Goal: Task Accomplishment & Management: Complete application form

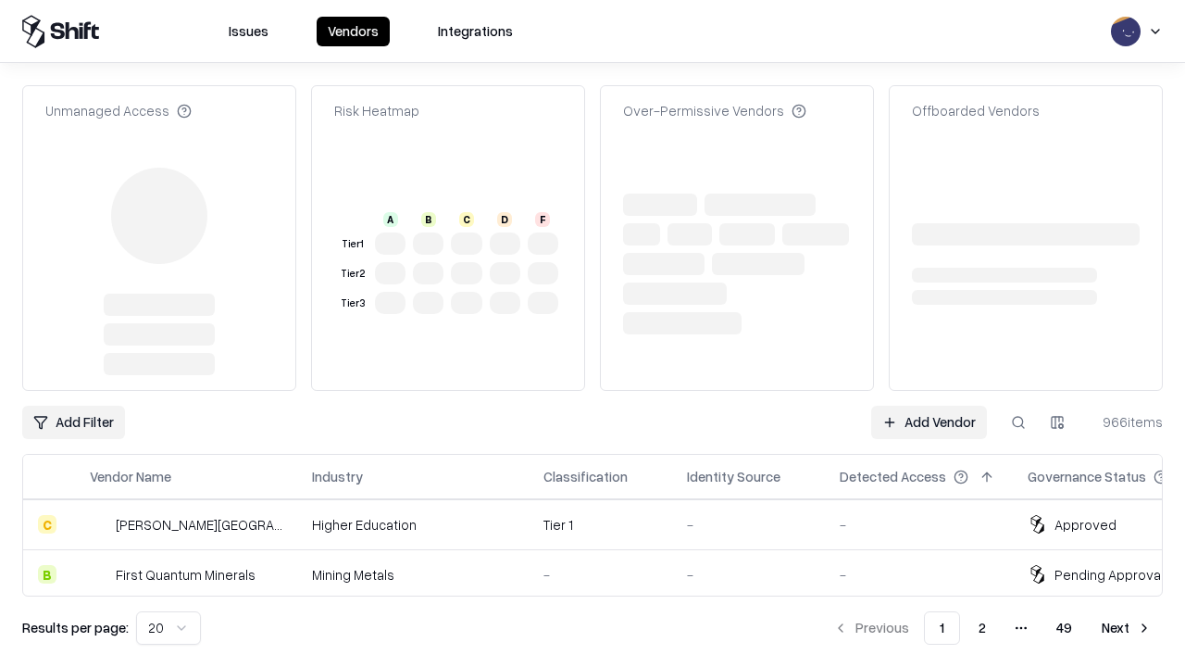
click at [929, 406] on link "Add Vendor" at bounding box center [929, 422] width 116 height 33
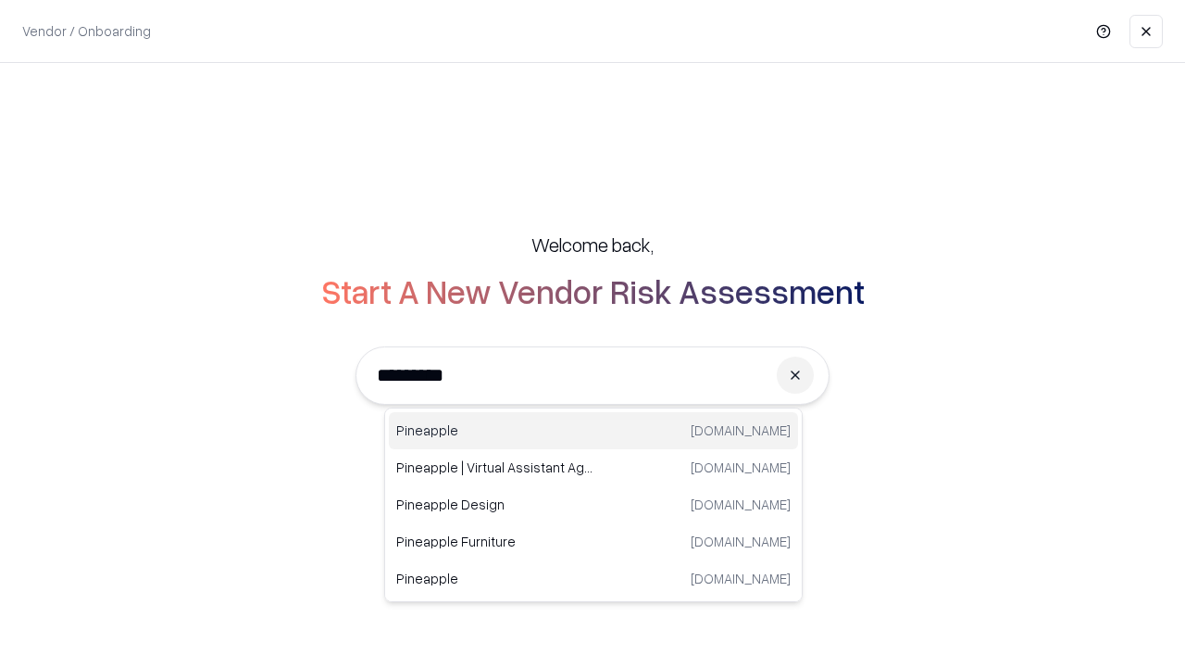
click at [594, 431] on div "Pineapple [DOMAIN_NAME]" at bounding box center [593, 430] width 409 height 37
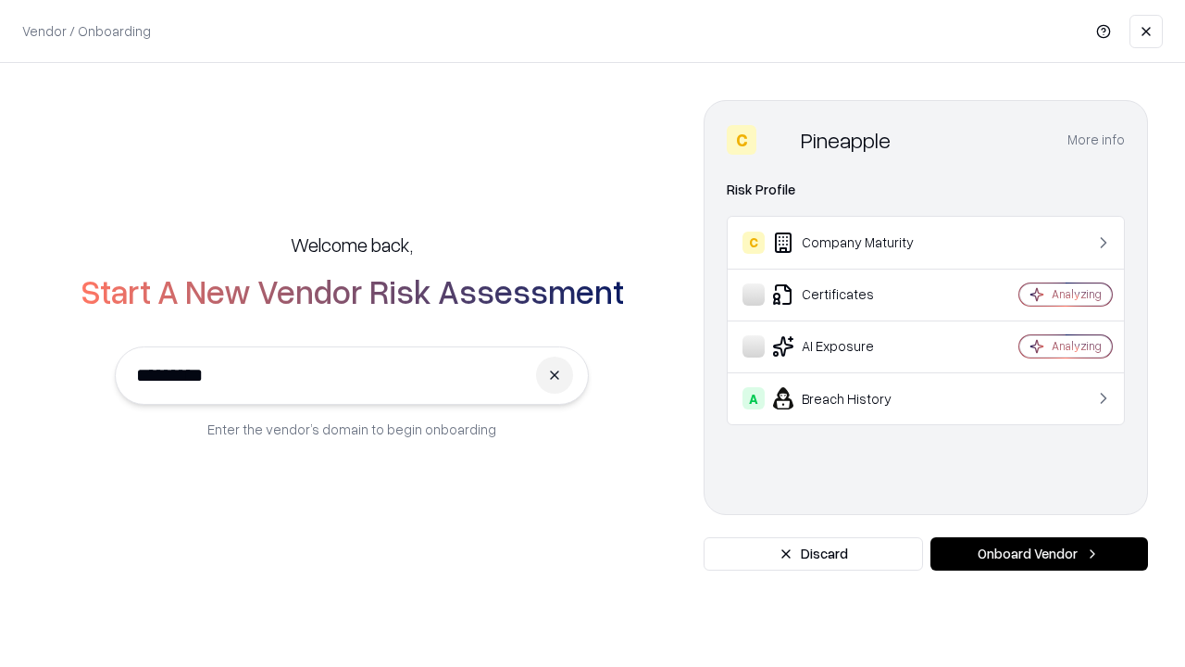
type input "*********"
click at [1039, 554] on button "Onboard Vendor" at bounding box center [1040, 553] width 218 height 33
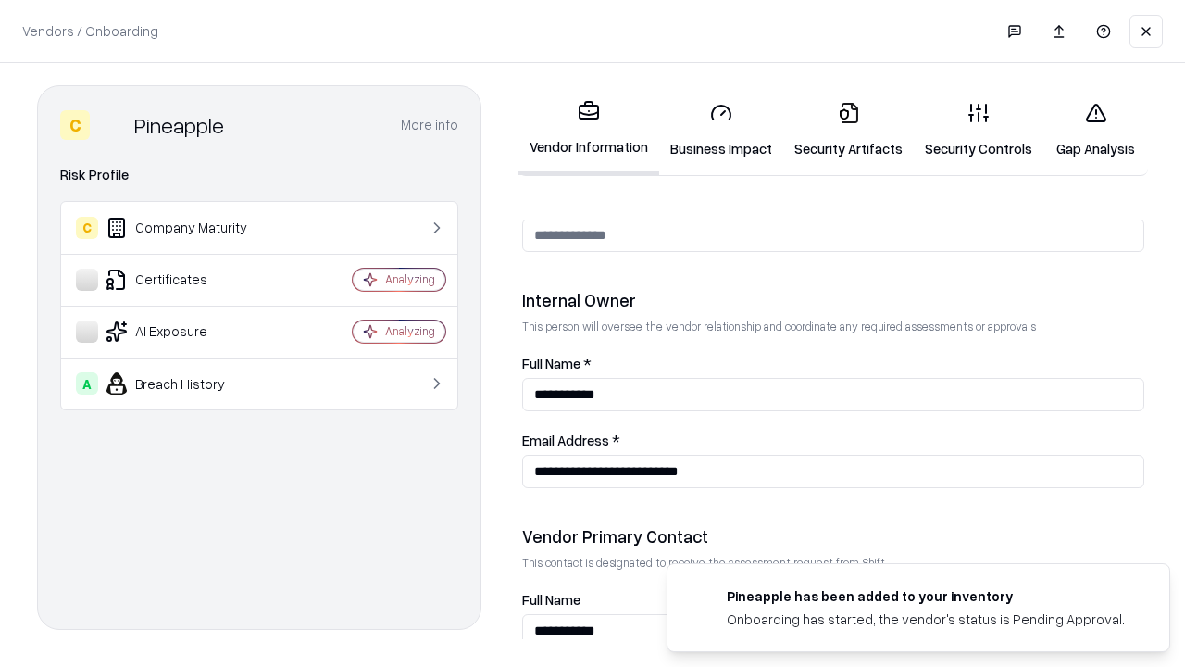
scroll to position [959, 0]
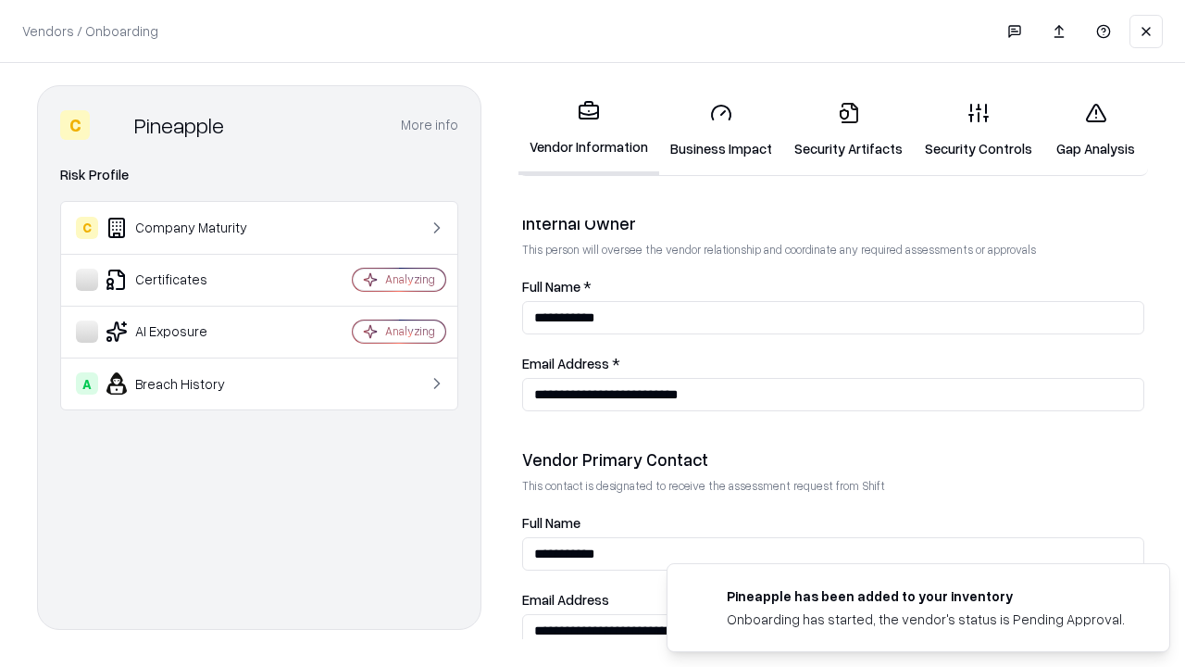
click at [848, 130] on link "Security Artifacts" at bounding box center [848, 130] width 131 height 86
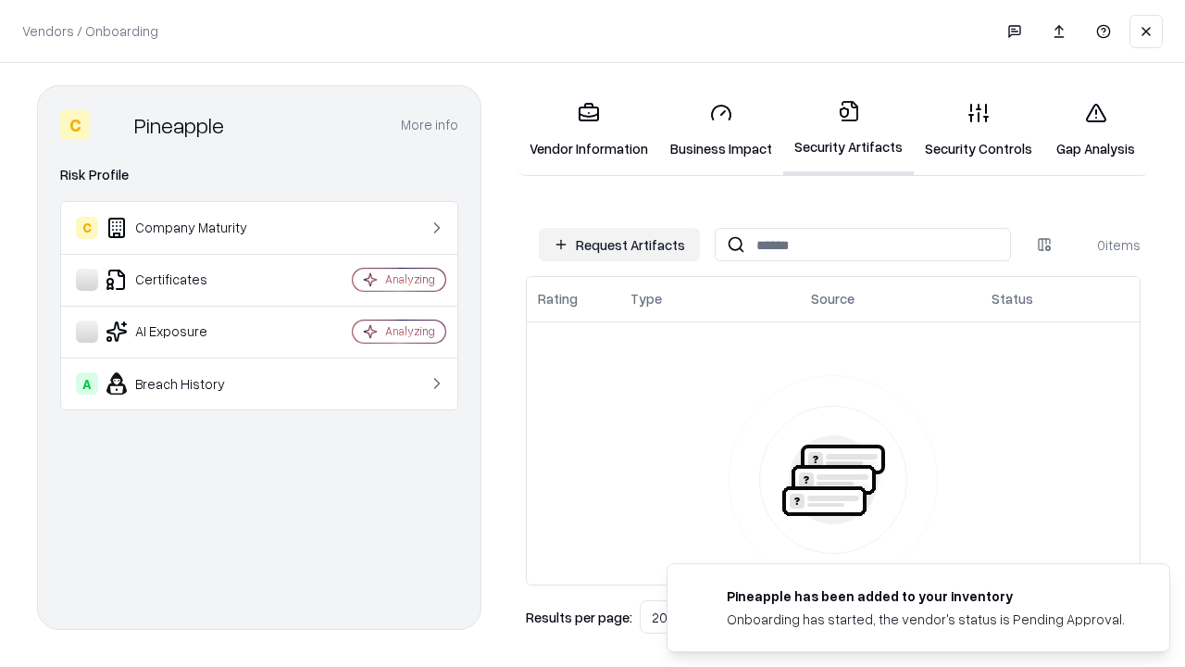
click at [619, 244] on button "Request Artifacts" at bounding box center [619, 244] width 161 height 33
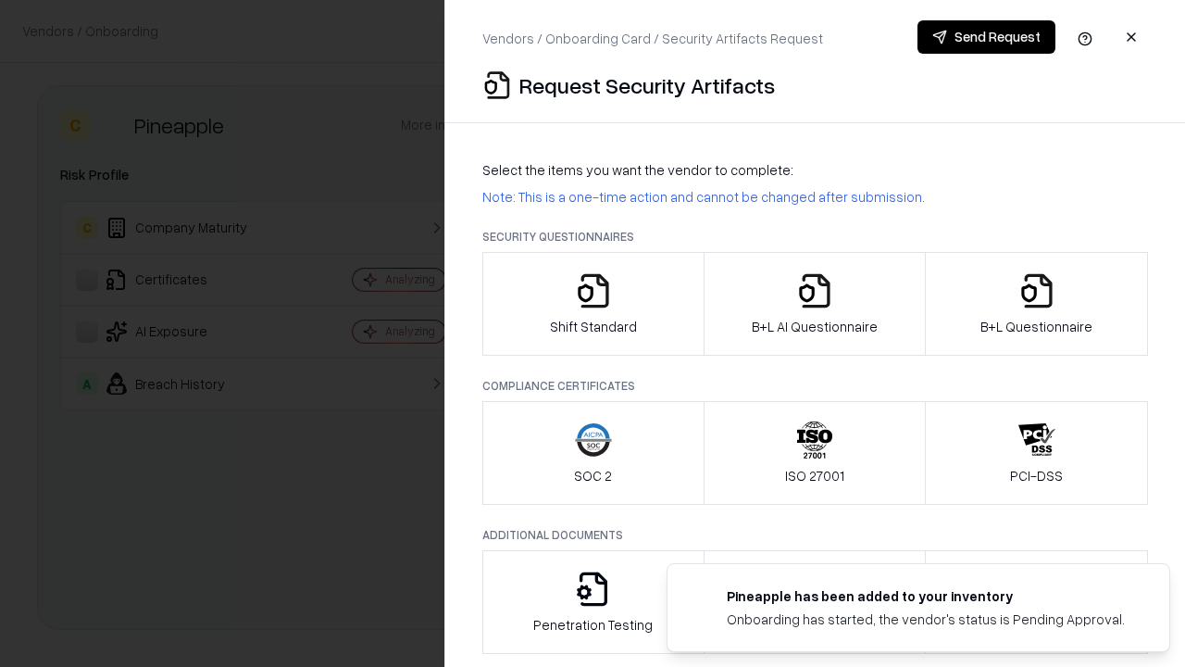
click at [1036, 304] on icon "button" at bounding box center [1037, 290] width 37 height 37
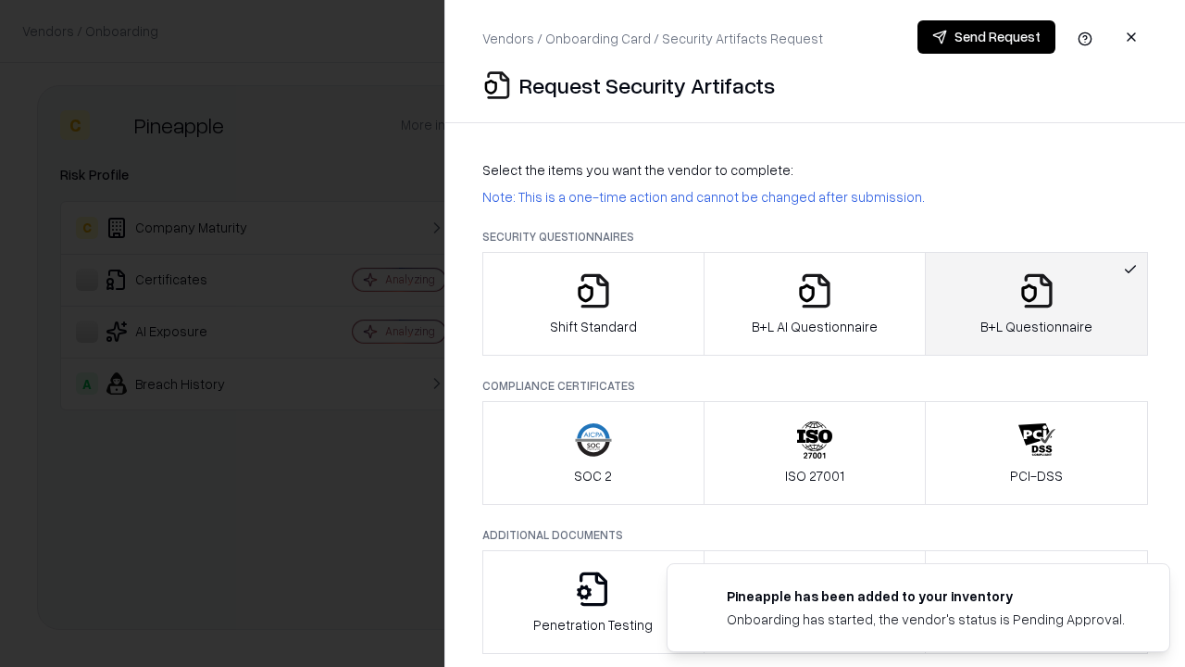
click at [814, 304] on icon "button" at bounding box center [814, 290] width 37 height 37
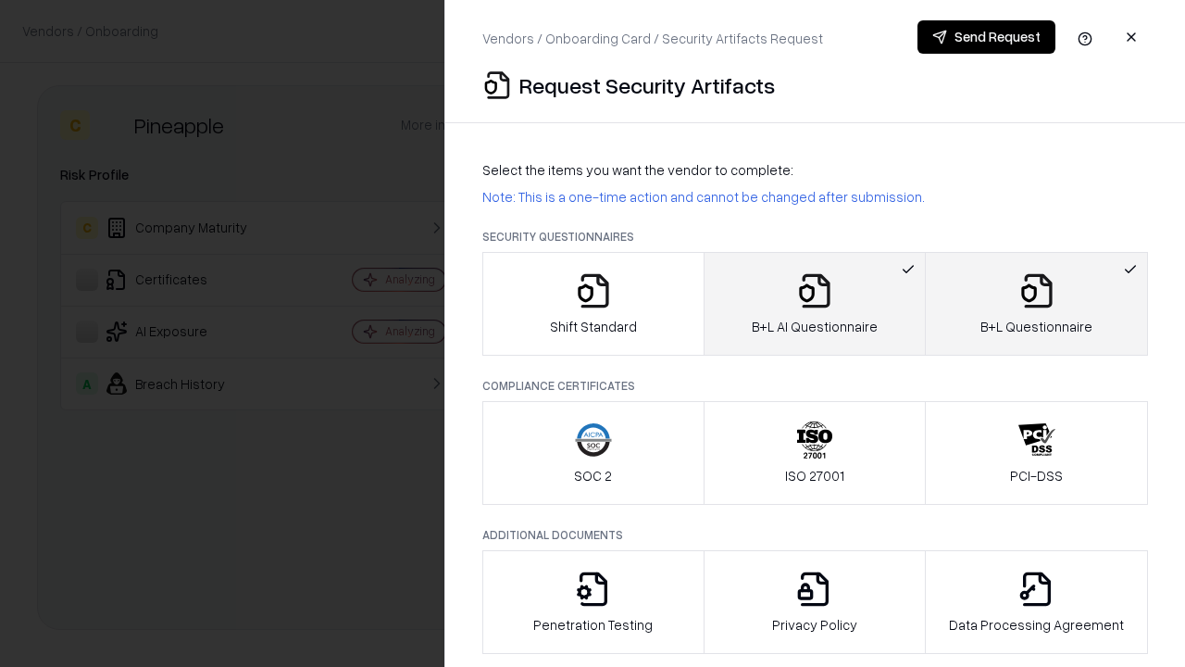
click at [986, 37] on button "Send Request" at bounding box center [987, 36] width 138 height 33
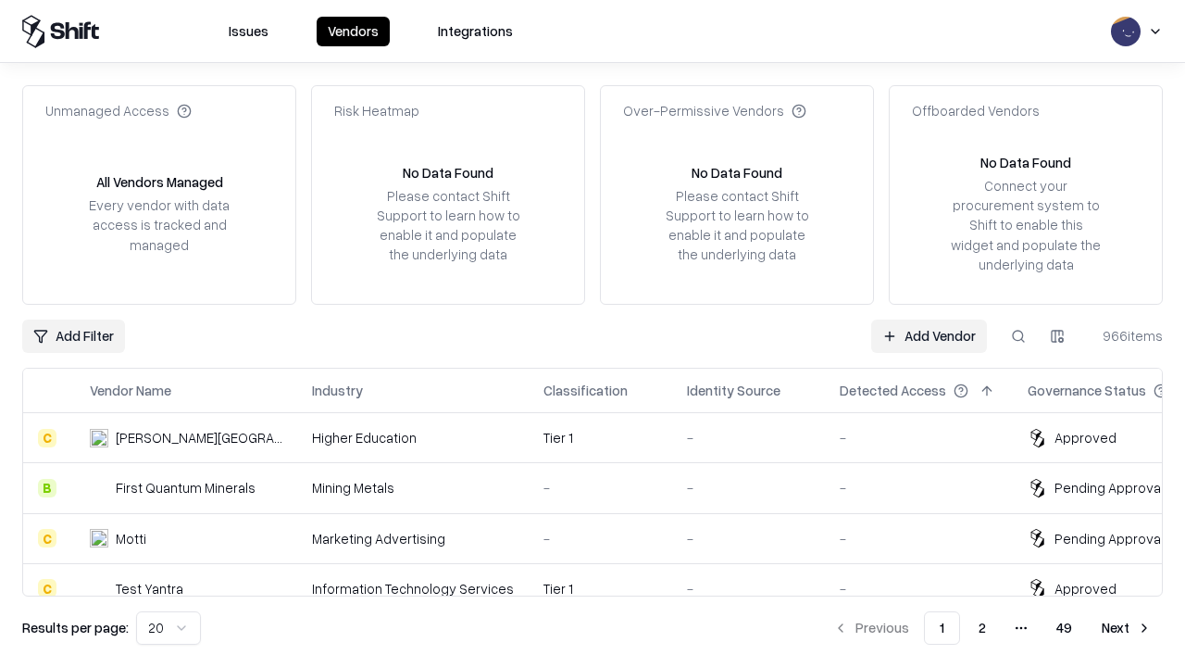
click at [1019, 335] on button at bounding box center [1018, 335] width 33 height 33
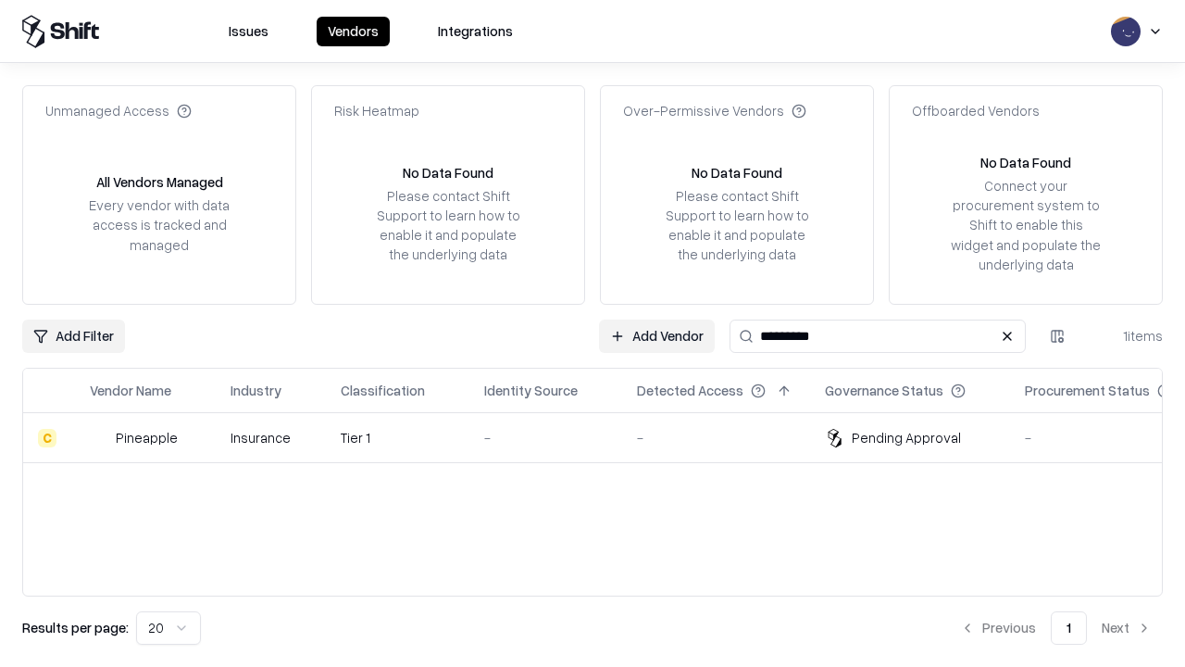
type input "*********"
click at [604, 437] on div "-" at bounding box center [545, 437] width 123 height 19
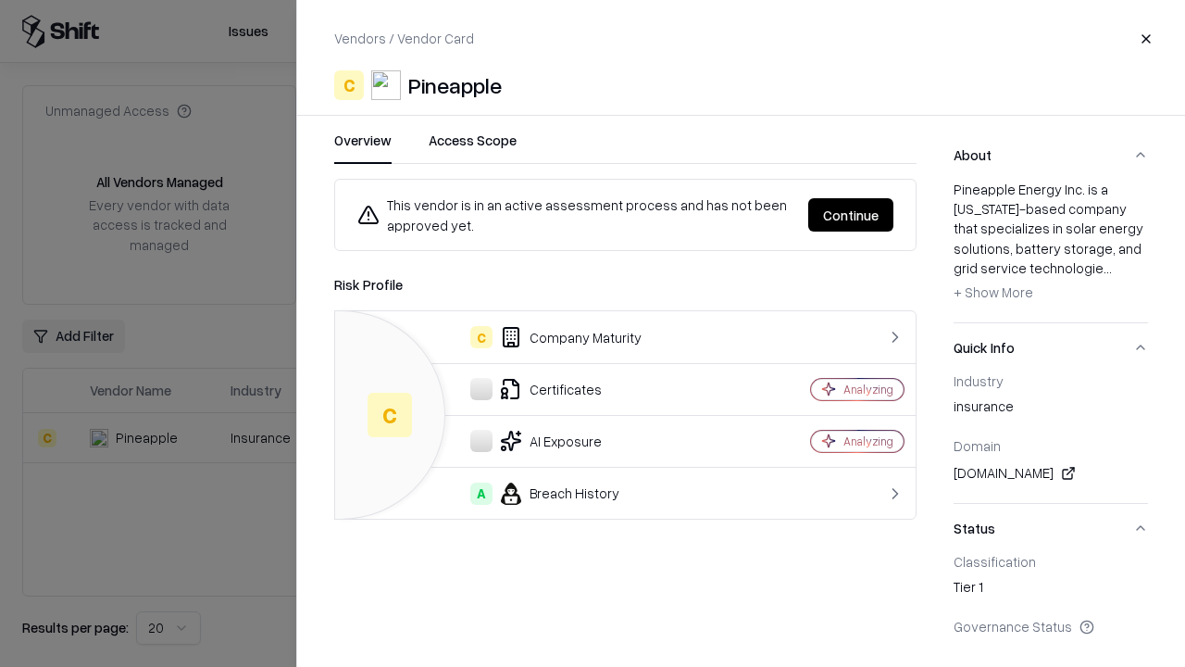
click at [851, 215] on button "Continue" at bounding box center [850, 214] width 85 height 33
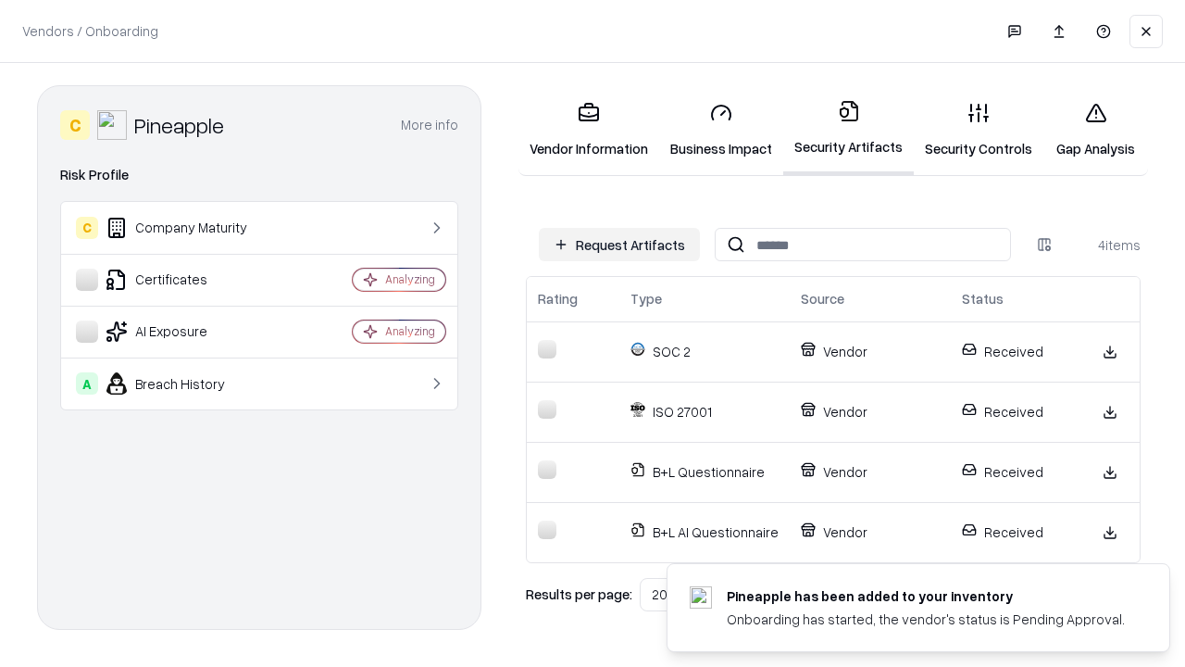
click at [1095, 130] on link "Gap Analysis" at bounding box center [1096, 130] width 105 height 86
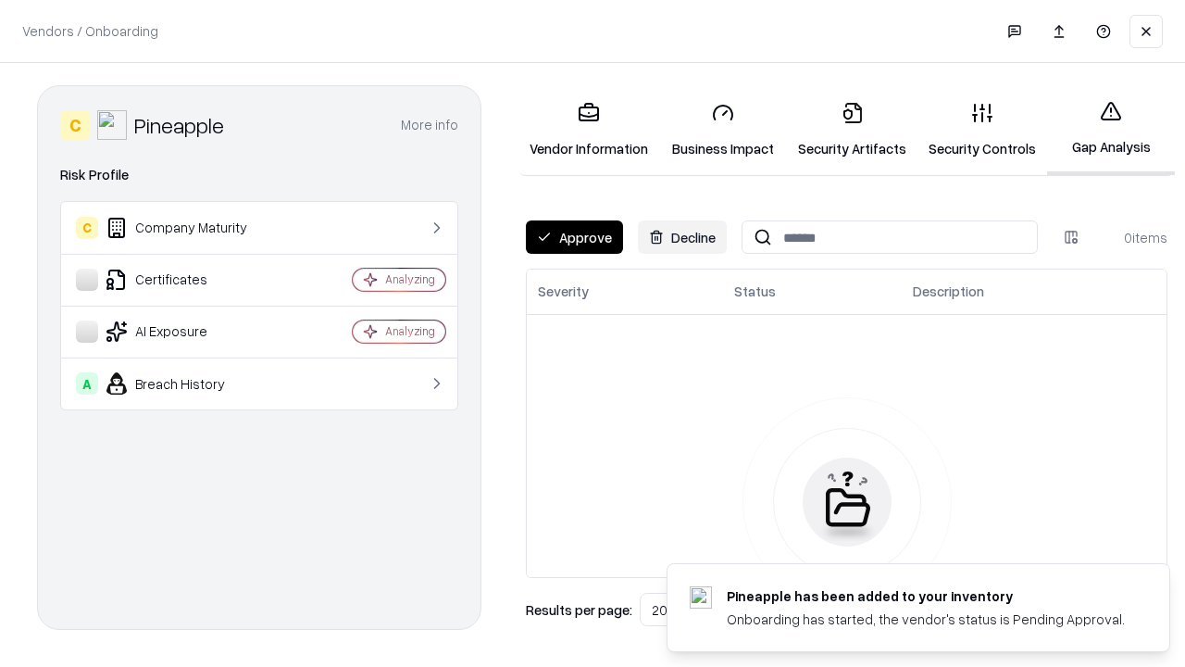
click at [574, 237] on button "Approve" at bounding box center [574, 236] width 97 height 33
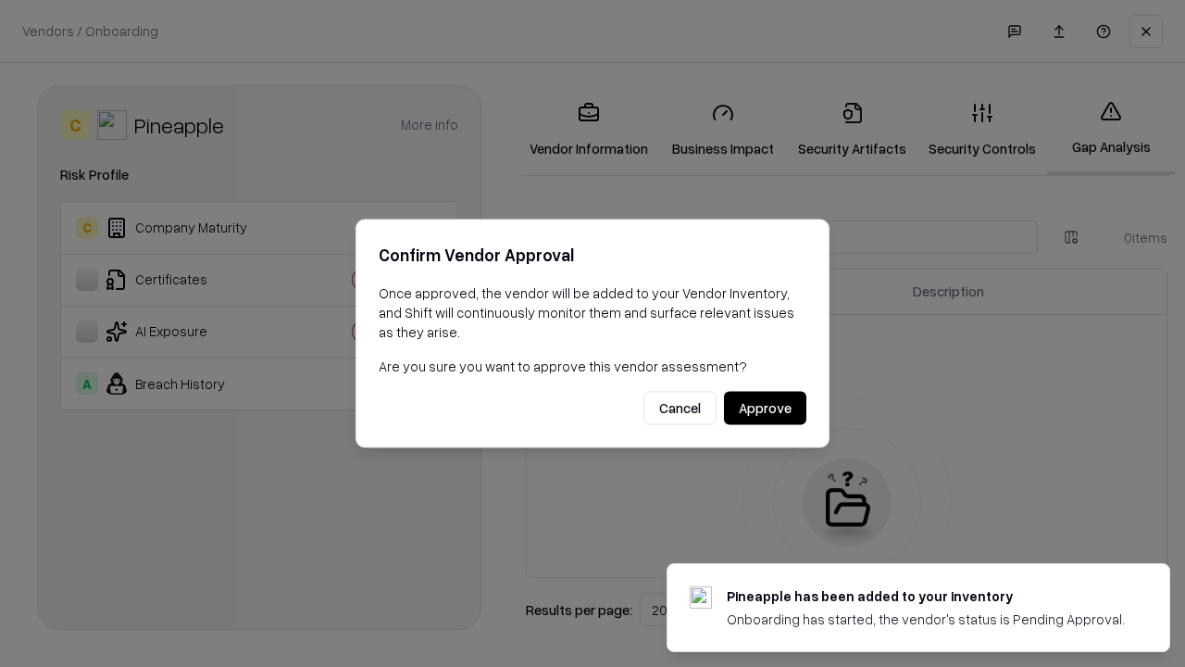
click at [765, 407] on button "Approve" at bounding box center [765, 408] width 82 height 33
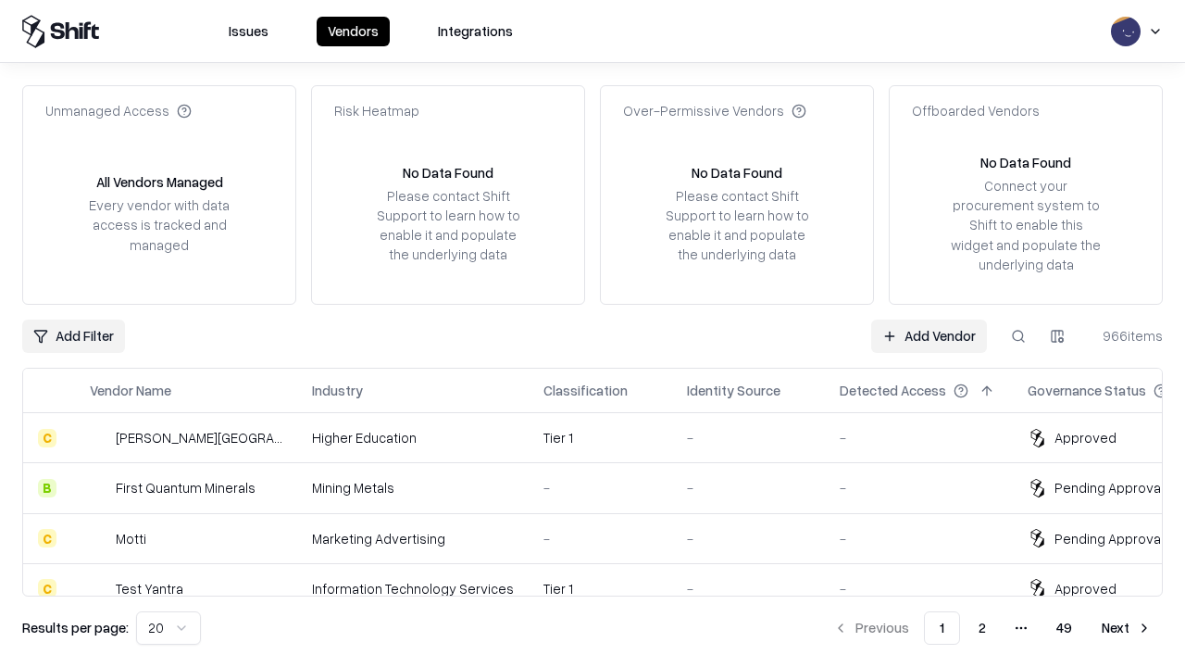
type input "*********"
click at [929, 335] on link "Add Vendor" at bounding box center [929, 335] width 116 height 33
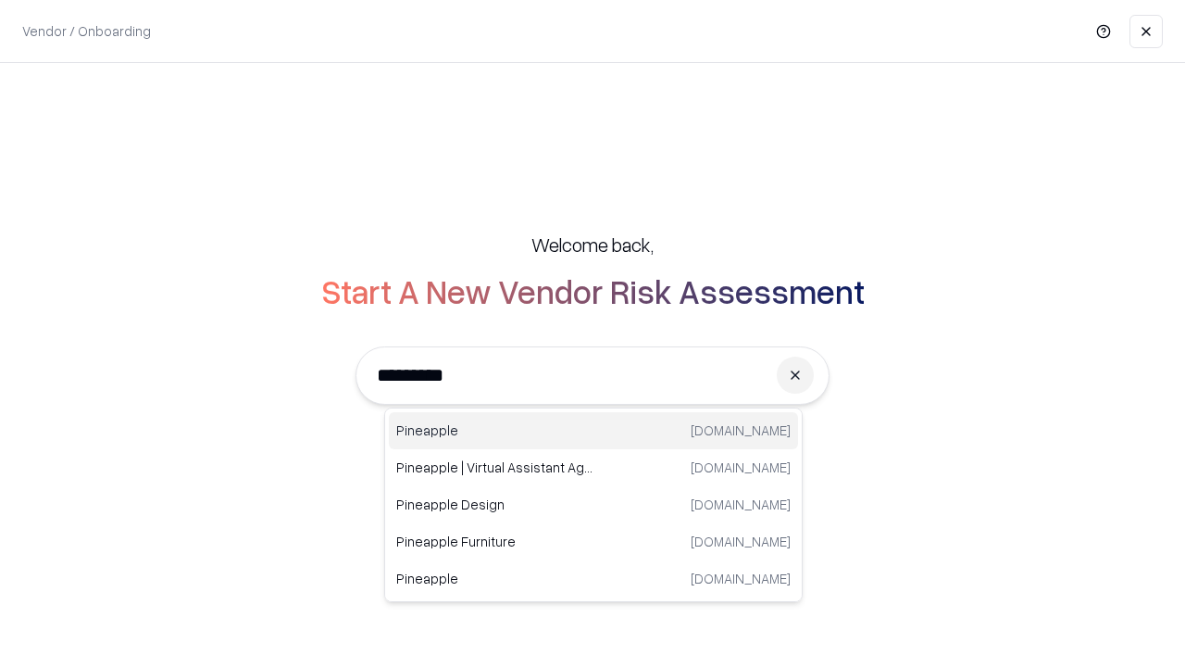
click at [594, 431] on div "Pineapple [DOMAIN_NAME]" at bounding box center [593, 430] width 409 height 37
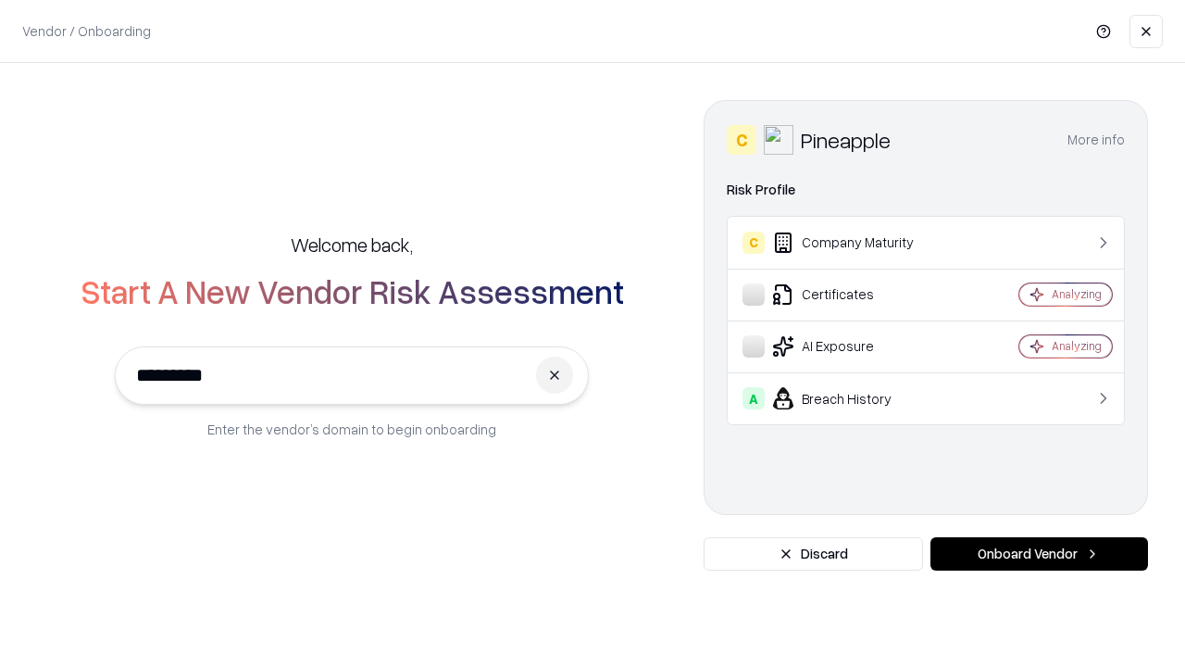
type input "*********"
click at [1039, 554] on button "Onboard Vendor" at bounding box center [1040, 553] width 218 height 33
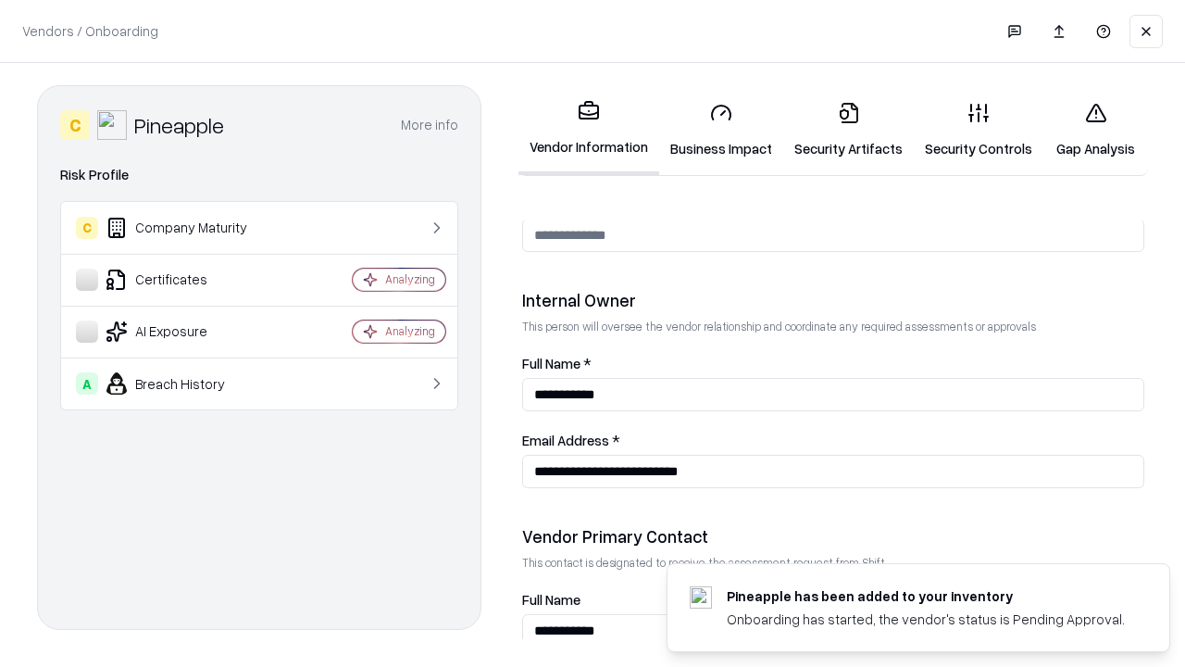
scroll to position [959, 0]
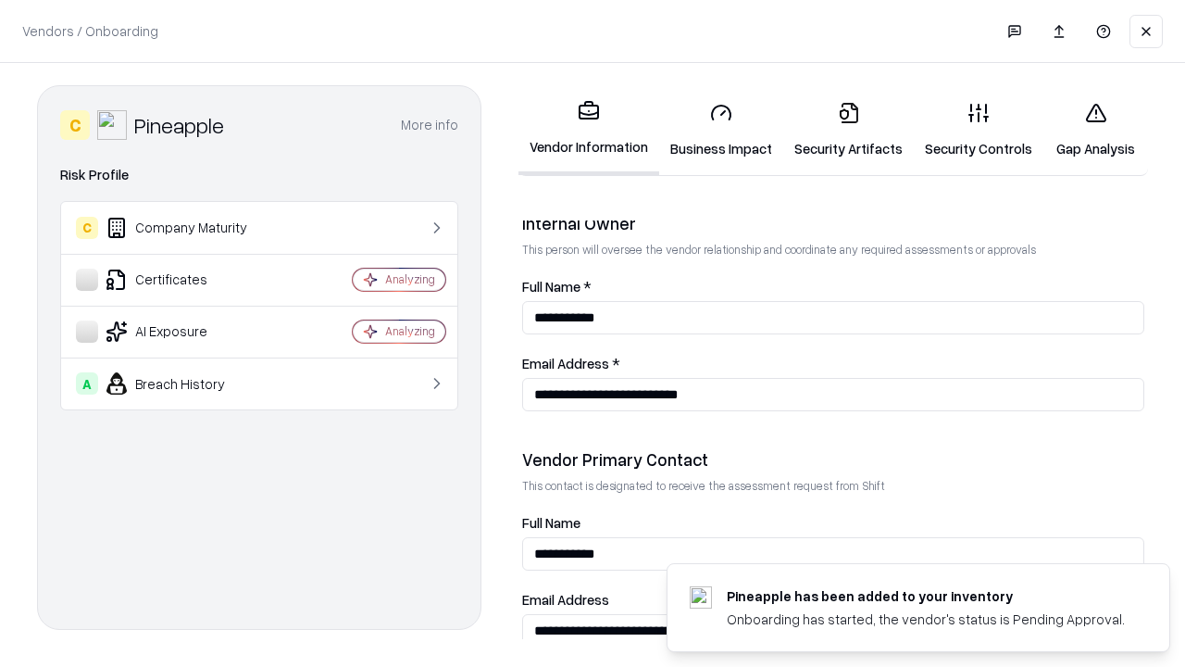
click at [1095, 130] on link "Gap Analysis" at bounding box center [1096, 130] width 105 height 86
